Goal: Information Seeking & Learning: Check status

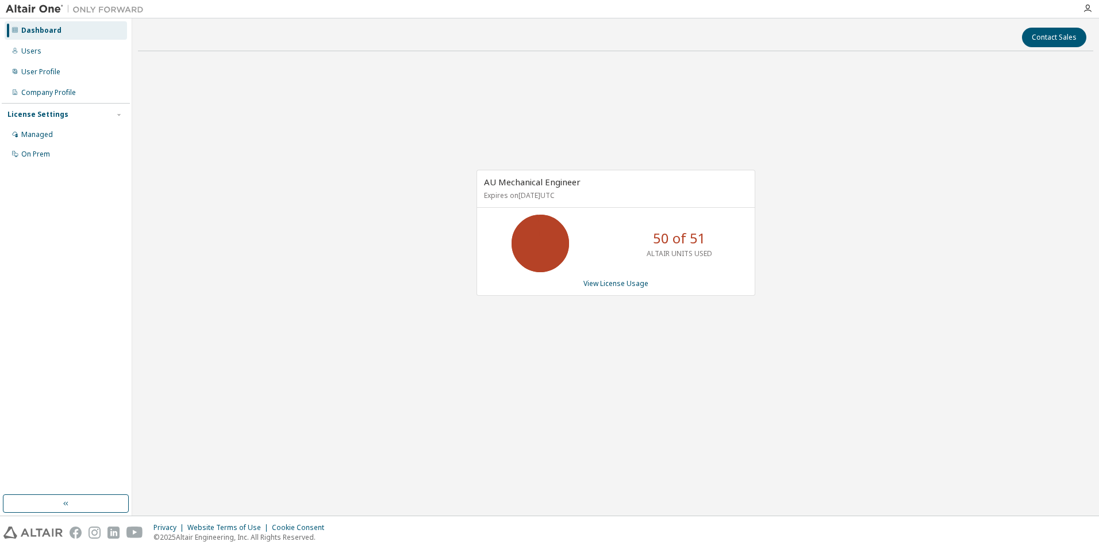
click at [861, 244] on div "AU Mechanical Engineer Expires on January 1, 2038 UTC 50 of 51 ALTAIR UNITS USE…" at bounding box center [616, 238] width 956 height 356
click at [607, 285] on link "View License Usage" at bounding box center [616, 283] width 65 height 10
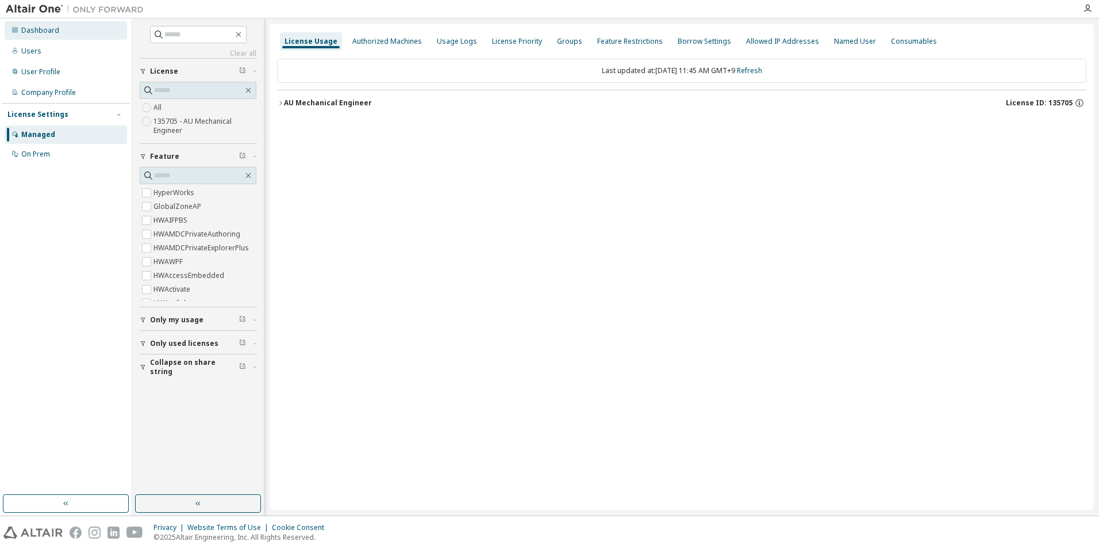
click at [63, 33] on div "Dashboard" at bounding box center [66, 30] width 122 height 18
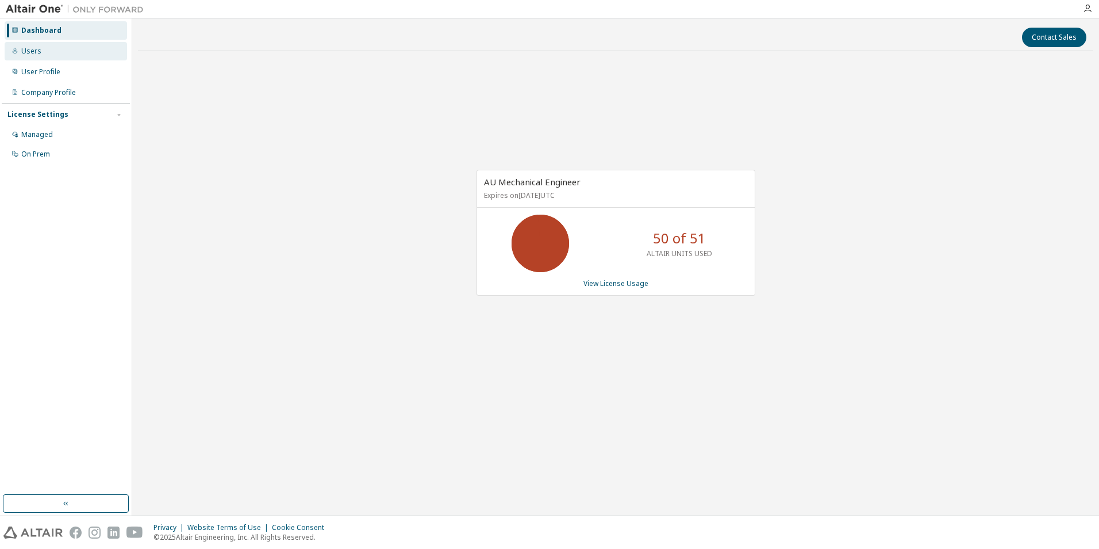
click at [37, 49] on div "Users" at bounding box center [31, 51] width 20 height 9
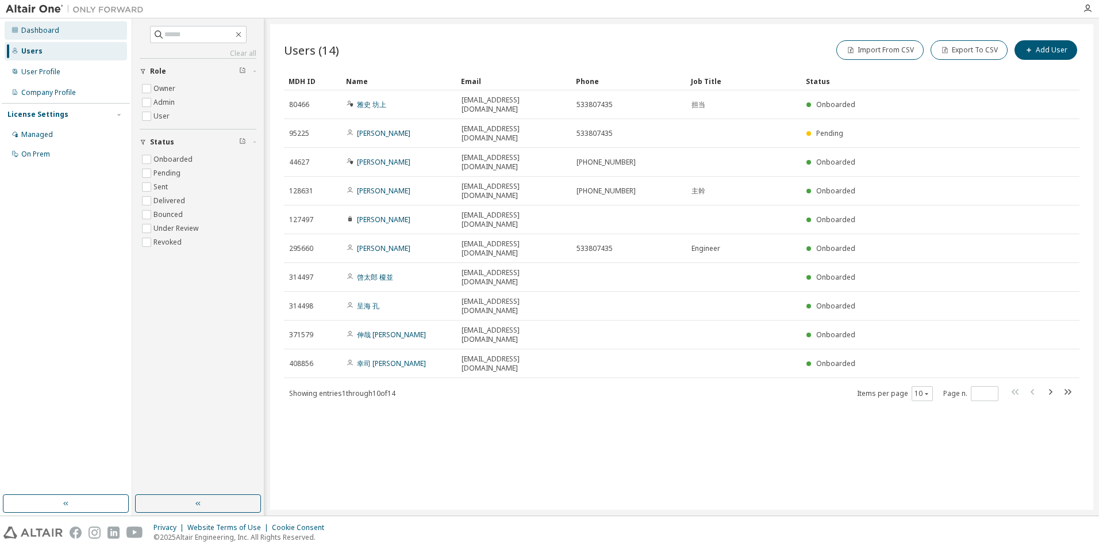
click at [49, 32] on div "Dashboard" at bounding box center [40, 30] width 38 height 9
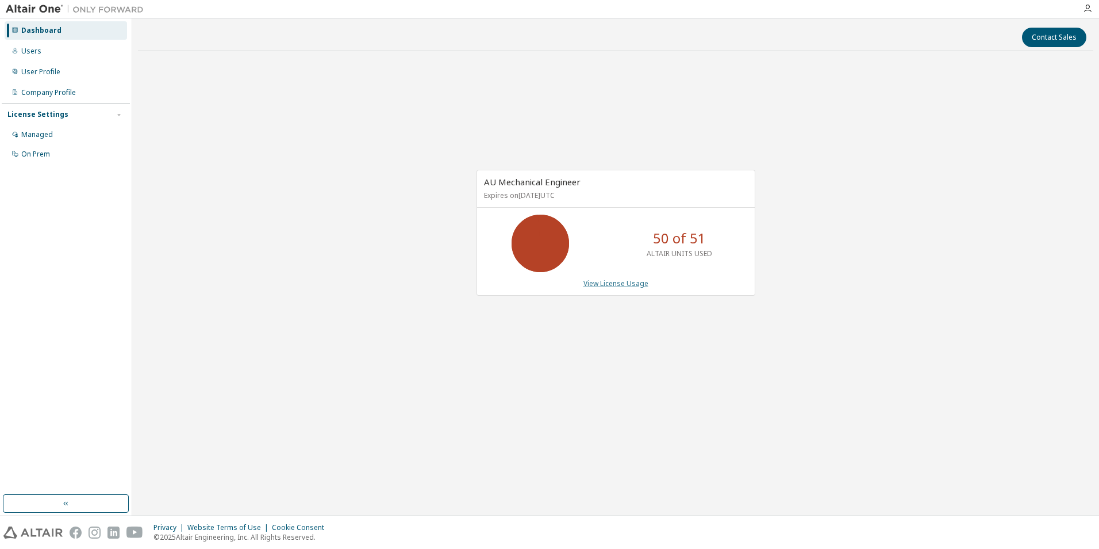
click at [619, 283] on link "View License Usage" at bounding box center [616, 283] width 65 height 10
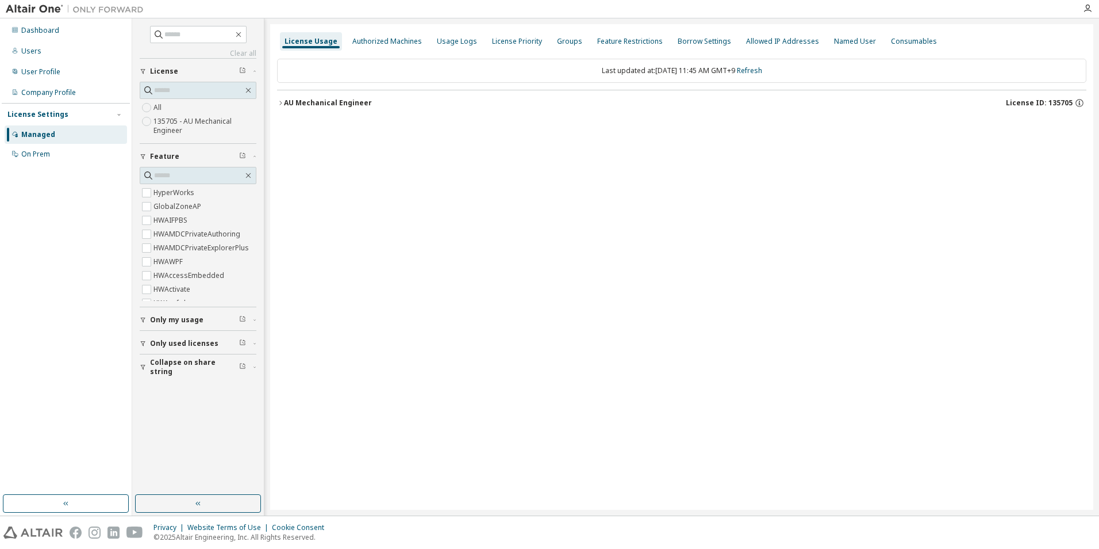
click at [282, 101] on icon "button" at bounding box center [280, 102] width 7 height 7
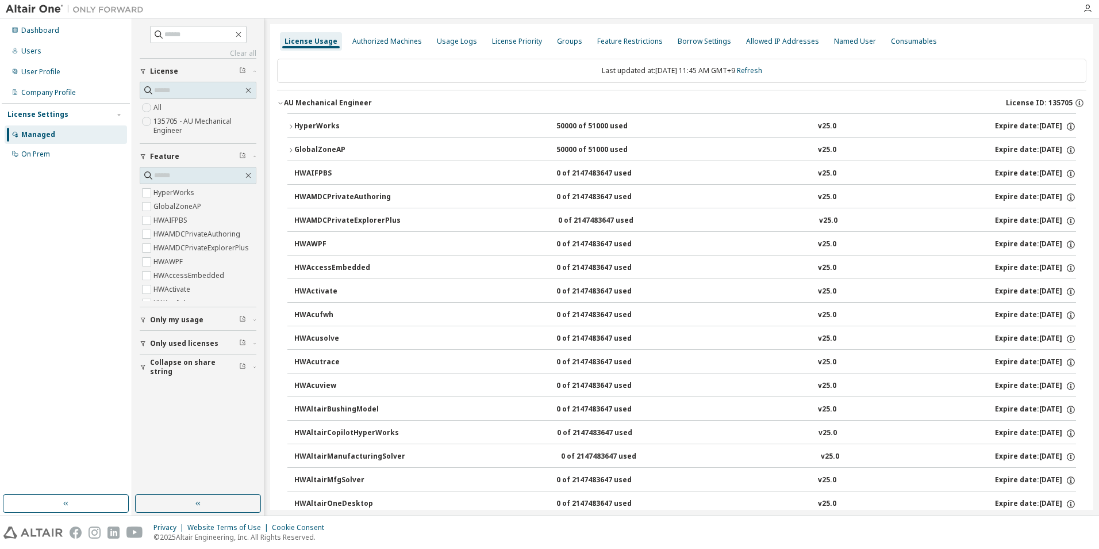
click at [293, 120] on button "HyperWorks 50000 of 51000 used v25.0 Expire date: 2038-01-01" at bounding box center [681, 126] width 789 height 25
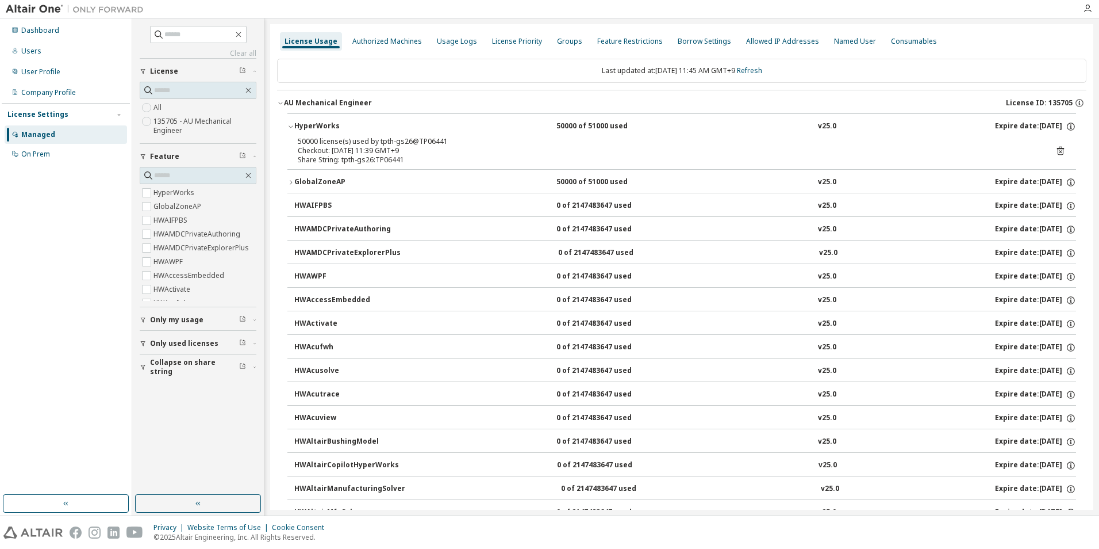
click at [293, 120] on button "HyperWorks 50000 of 51000 used v25.0 Expire date: 2038-01-01" at bounding box center [681, 126] width 789 height 25
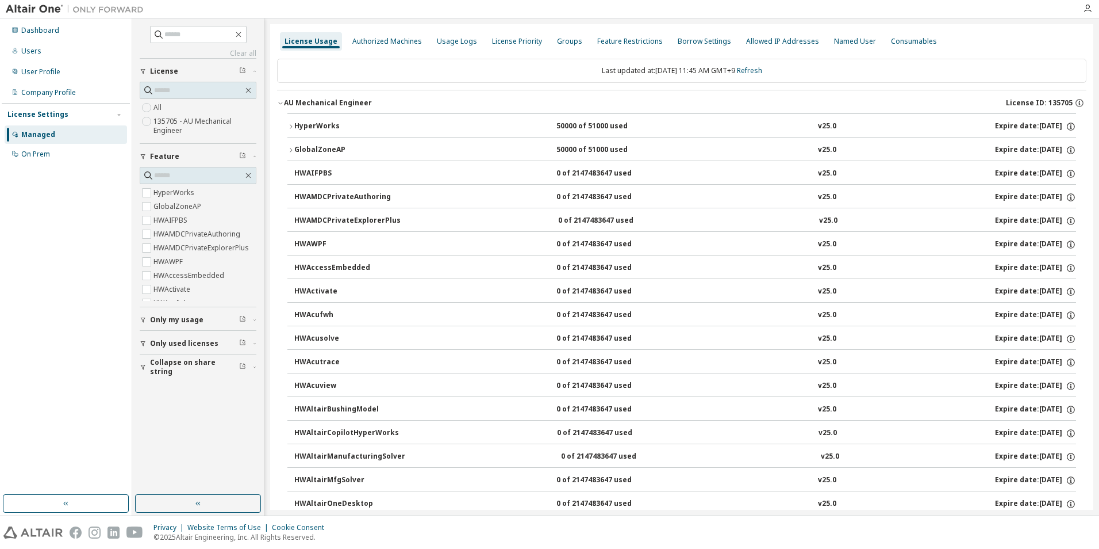
click at [290, 147] on icon "button" at bounding box center [290, 150] width 7 height 7
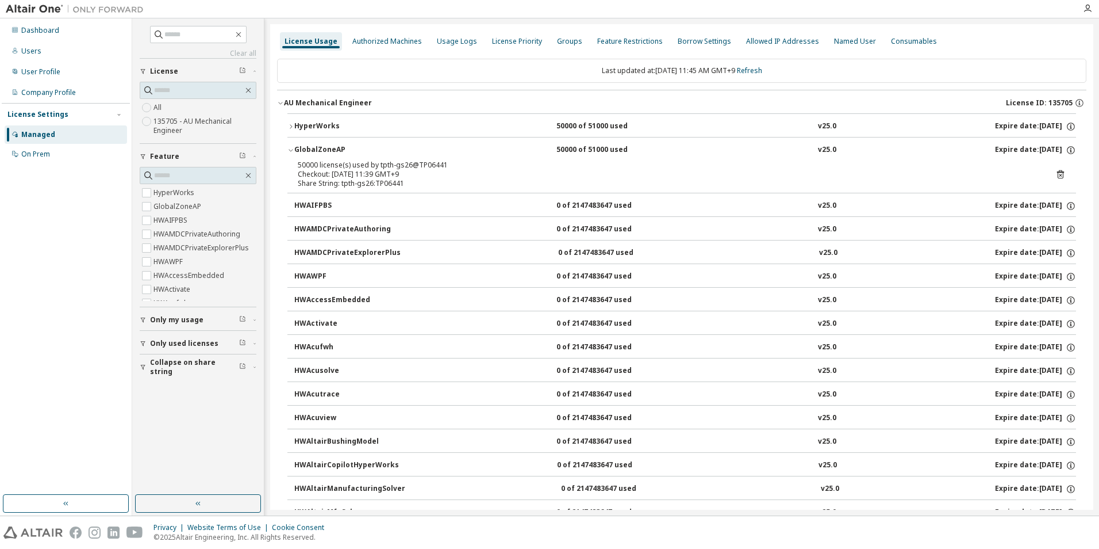
click at [290, 147] on icon "button" at bounding box center [290, 150] width 7 height 7
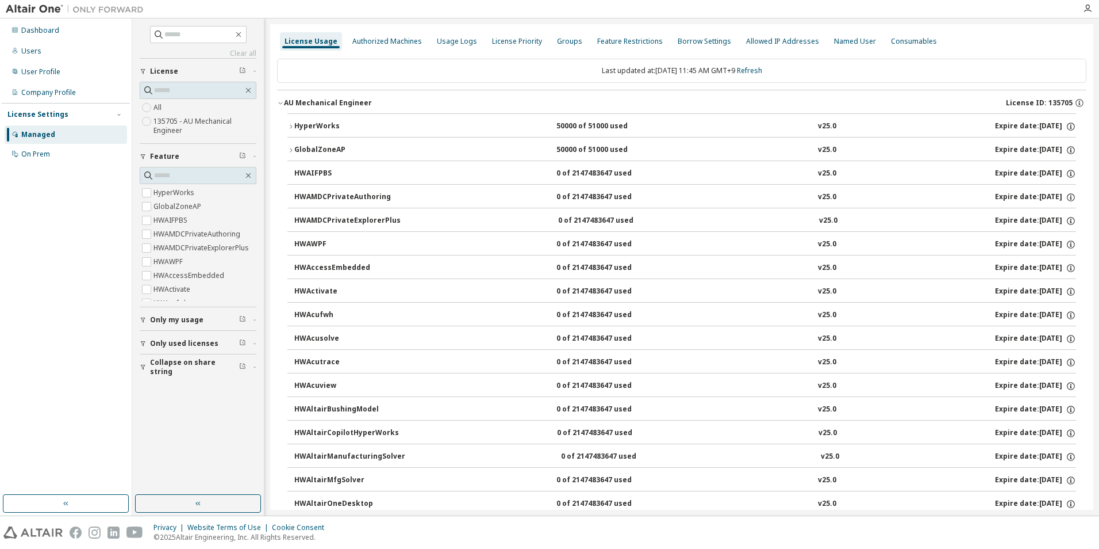
click at [284, 103] on div "AU Mechanical Engineer" at bounding box center [328, 102] width 88 height 9
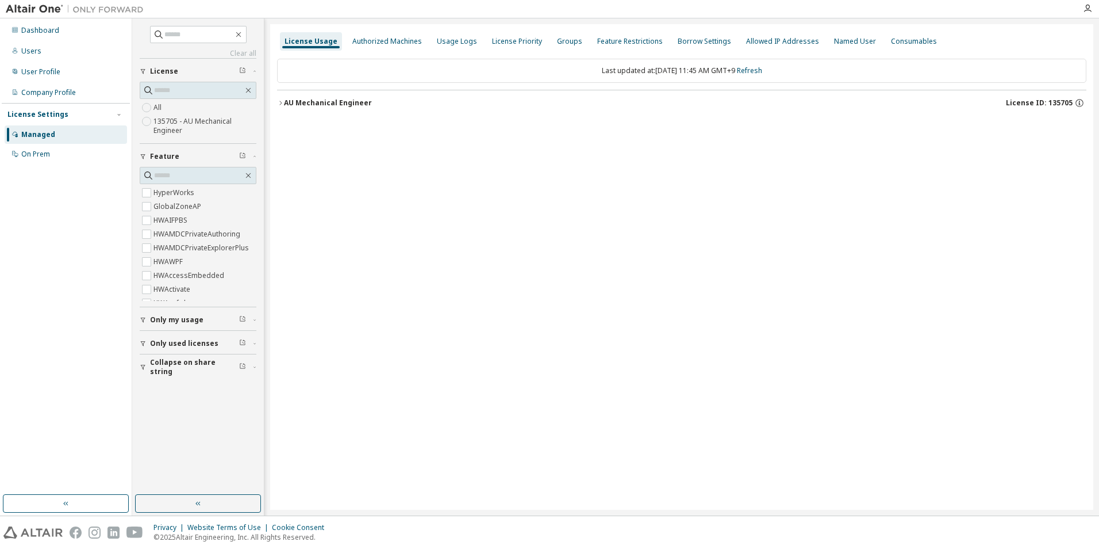
click at [283, 103] on icon "button" at bounding box center [280, 102] width 7 height 7
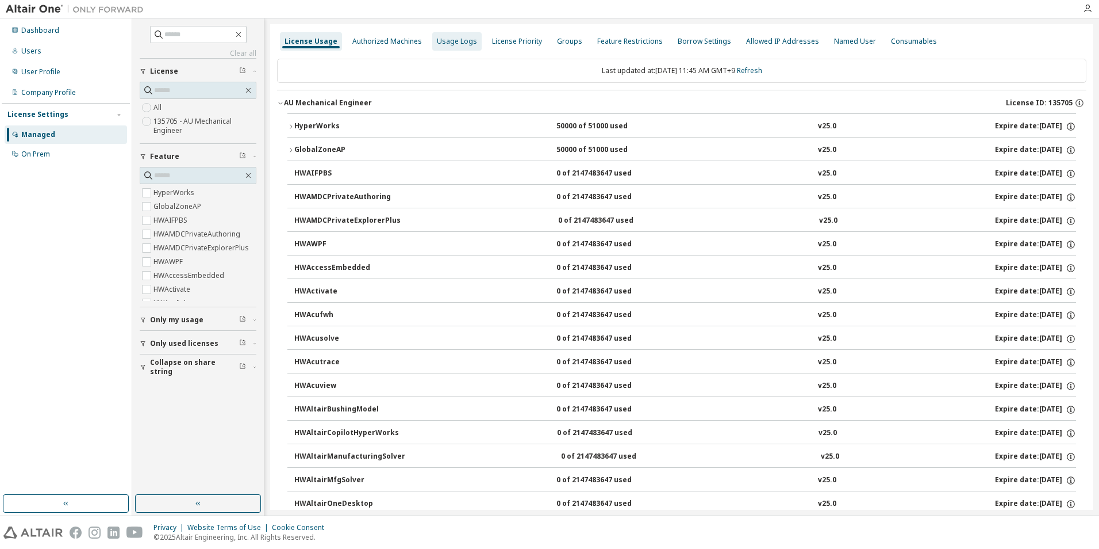
click at [454, 49] on div "Usage Logs" at bounding box center [456, 41] width 49 height 18
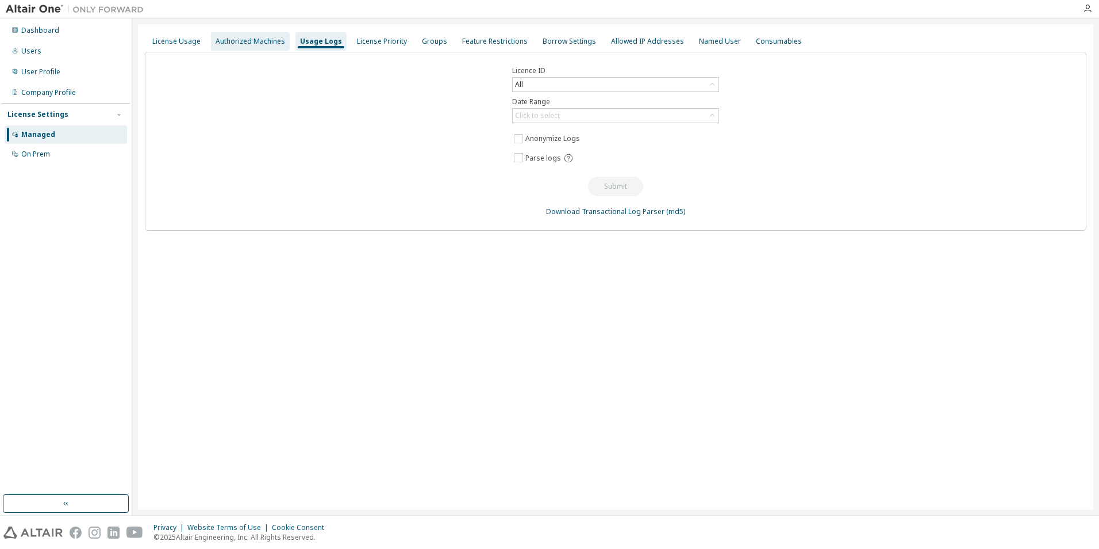
click at [261, 44] on div "Authorized Machines" at bounding box center [251, 41] width 70 height 9
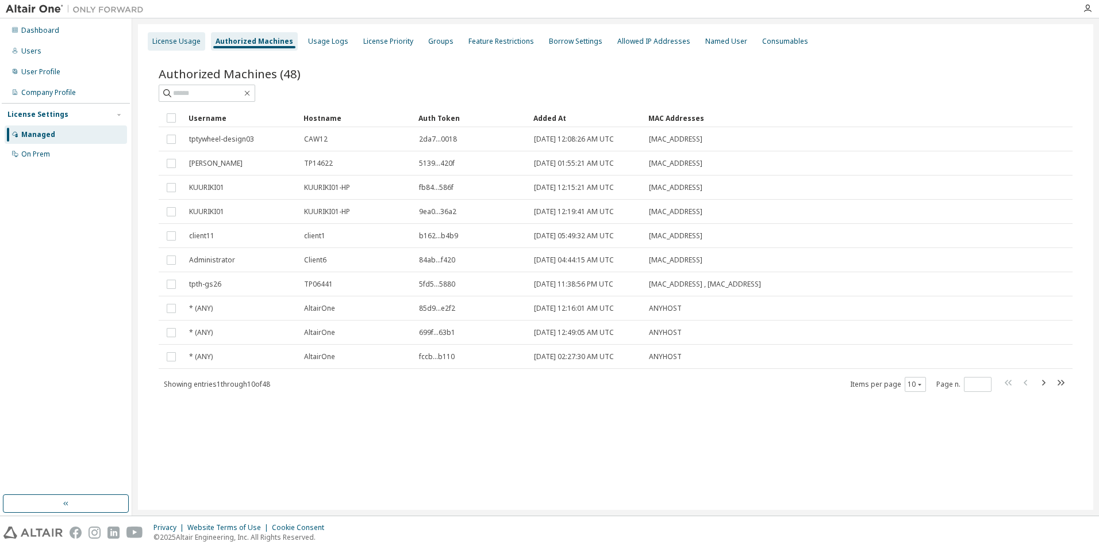
click at [179, 48] on div "License Usage" at bounding box center [176, 41] width 57 height 18
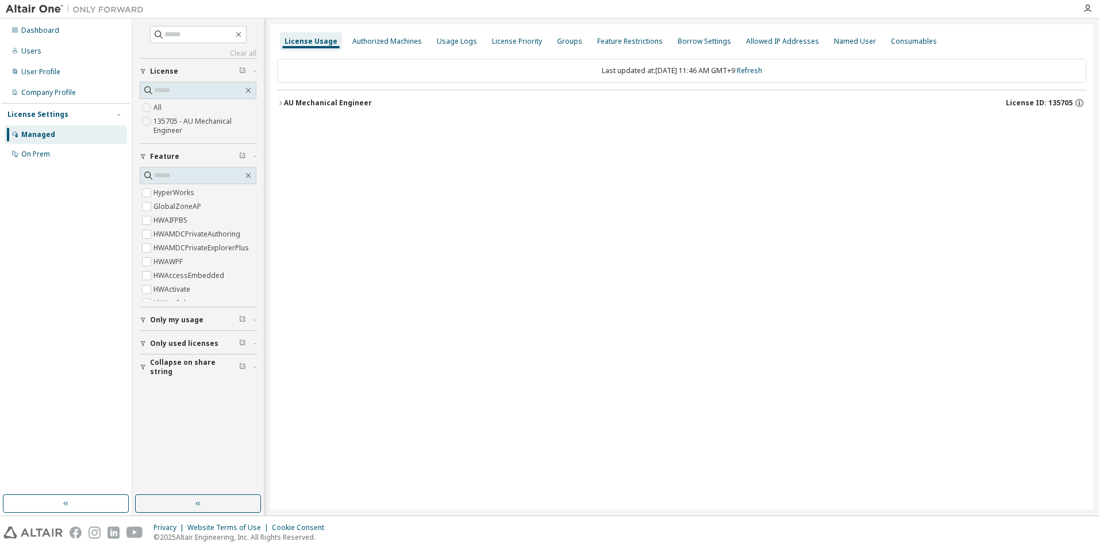
click at [282, 102] on icon "button" at bounding box center [280, 102] width 7 height 7
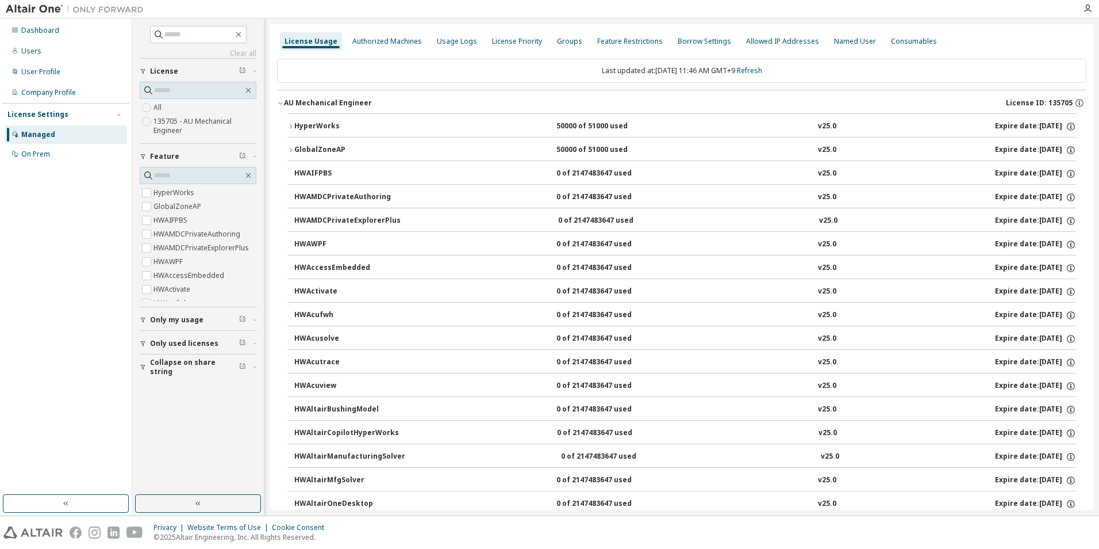
click at [289, 128] on icon "button" at bounding box center [290, 126] width 7 height 7
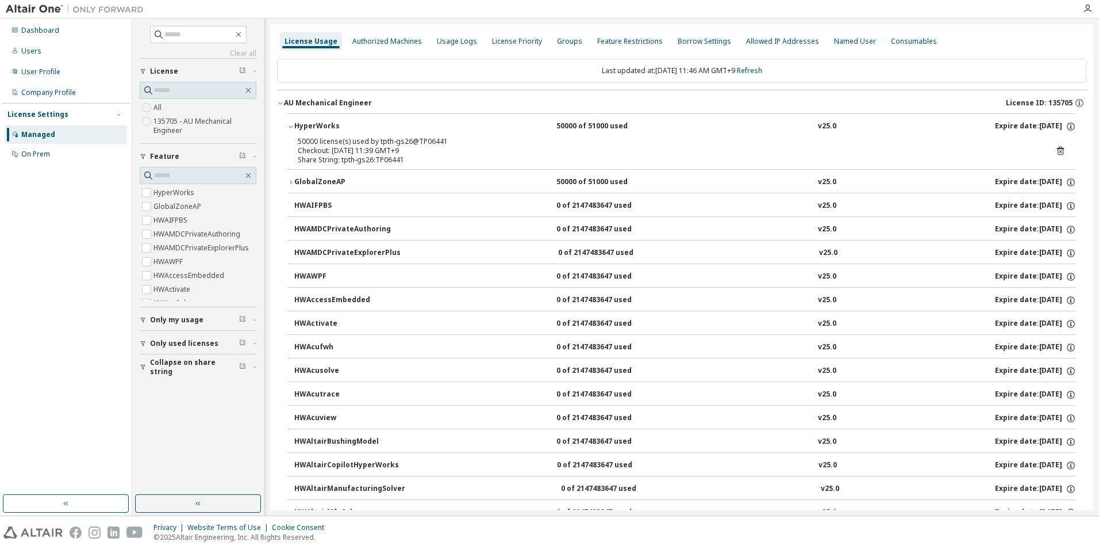
click at [296, 186] on div "GlobalZoneAP" at bounding box center [345, 182] width 103 height 10
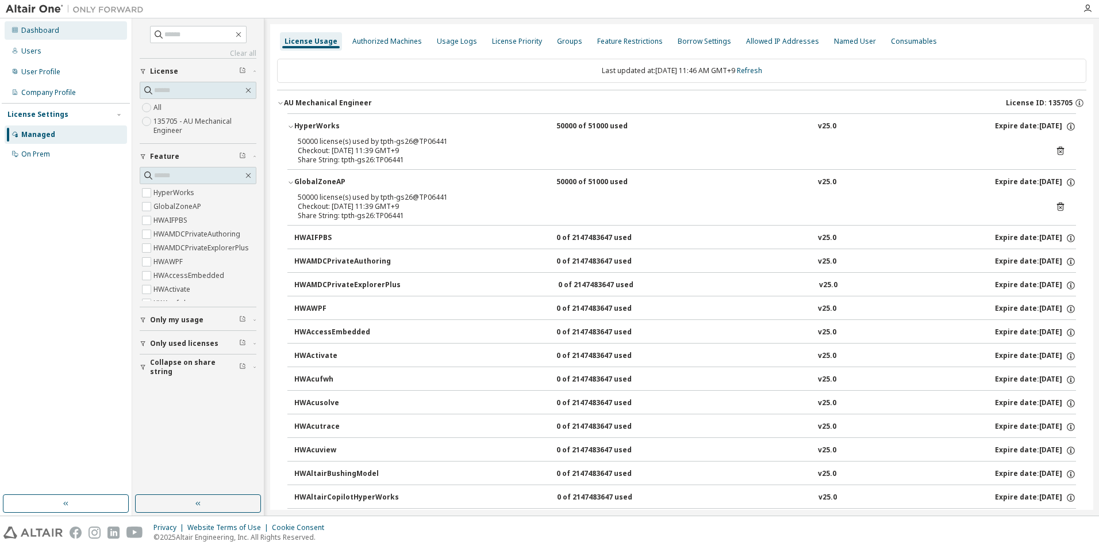
click at [48, 27] on div "Dashboard" at bounding box center [40, 30] width 38 height 9
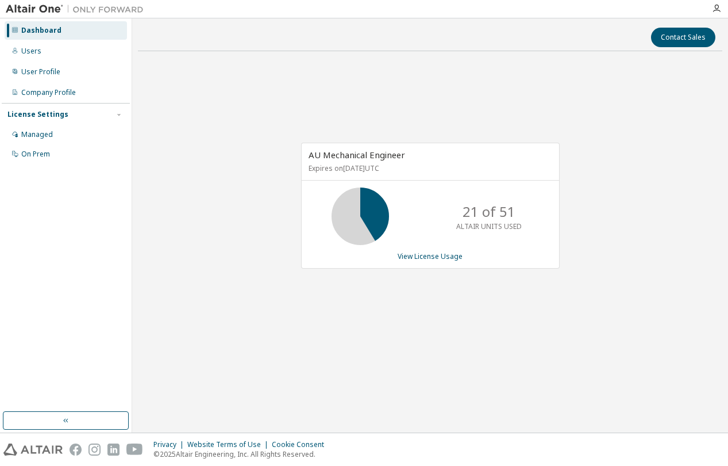
click at [43, 32] on div "Dashboard" at bounding box center [41, 30] width 40 height 9
click at [40, 55] on div "Users" at bounding box center [66, 51] width 122 height 18
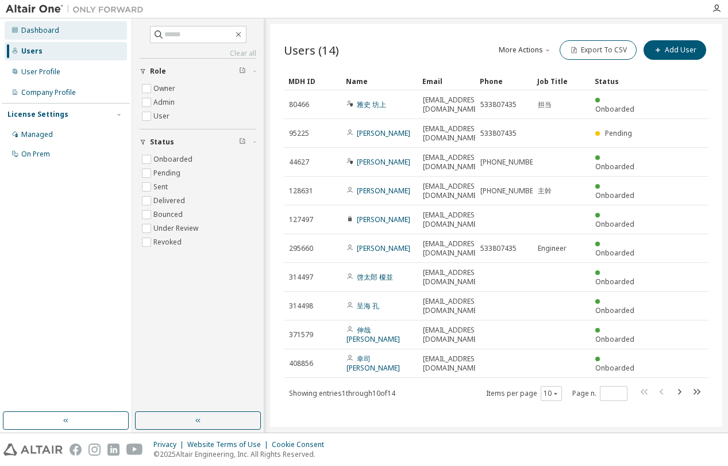
click at [48, 33] on div "Dashboard" at bounding box center [40, 30] width 38 height 9
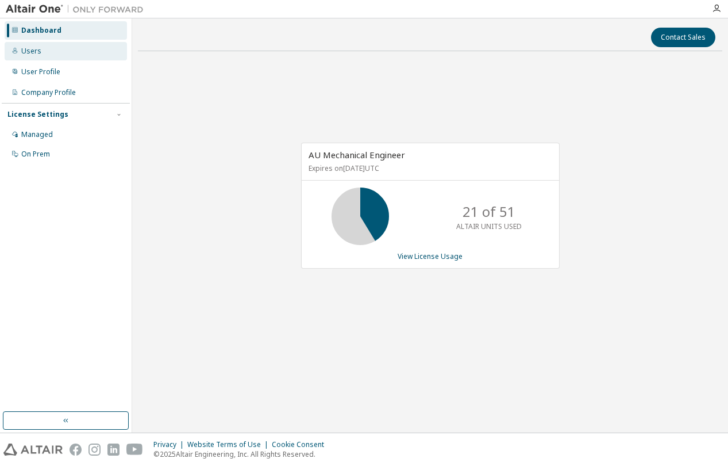
click at [42, 44] on div "Users" at bounding box center [66, 51] width 122 height 18
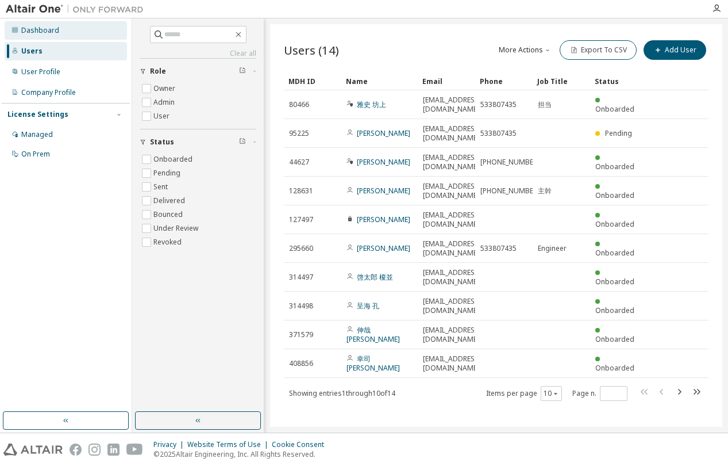
click at [47, 29] on div "Dashboard" at bounding box center [40, 30] width 38 height 9
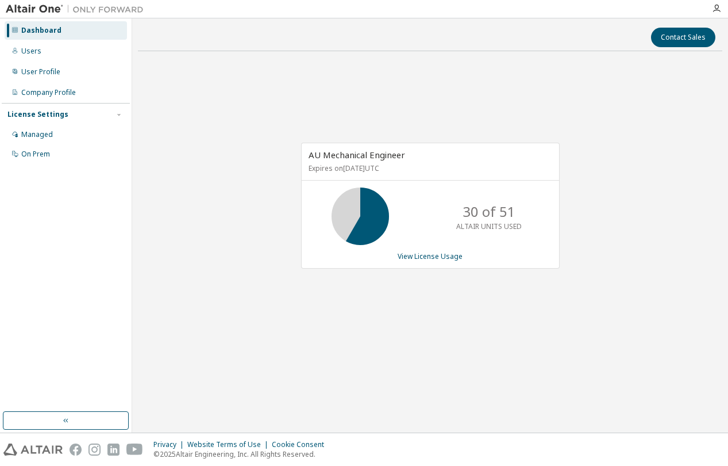
click at [51, 26] on div "Dashboard" at bounding box center [41, 30] width 40 height 9
click at [33, 48] on div "Users" at bounding box center [31, 51] width 20 height 9
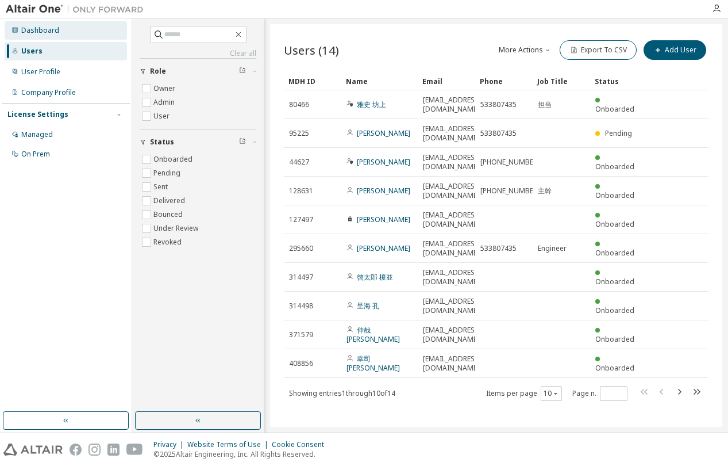
click at [39, 31] on div "Dashboard" at bounding box center [40, 30] width 38 height 9
